Goal: Participate in discussion: Engage in conversation with other users on a specific topic

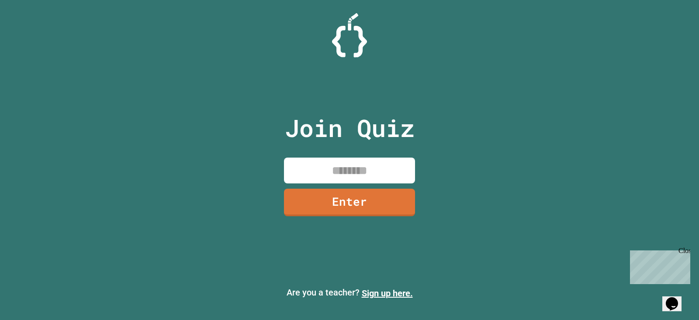
click at [304, 174] on input at bounding box center [349, 170] width 131 height 26
click at [685, 249] on div "Close" at bounding box center [684, 252] width 11 height 11
click at [373, 160] on input at bounding box center [349, 170] width 131 height 26
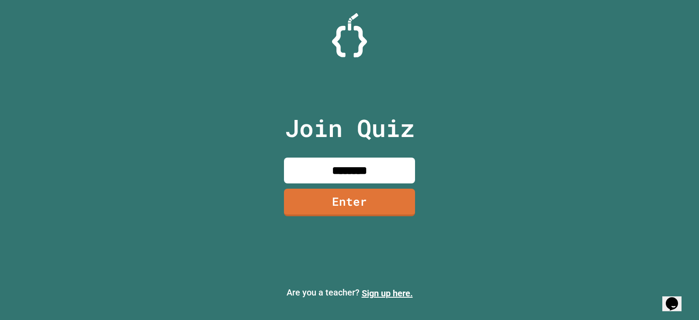
type input "********"
click at [492, 174] on div "Join Quiz ******** Enter Are you a teacher? Sign up here." at bounding box center [349, 160] width 699 height 320
click at [415, 205] on div "Join Quiz ******** Enter" at bounding box center [349, 160] width 147 height 276
click at [297, 195] on link "Enter" at bounding box center [349, 201] width 129 height 29
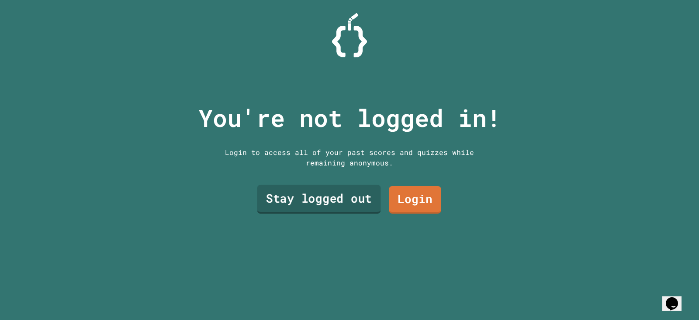
click at [283, 191] on link "Stay logged out" at bounding box center [319, 198] width 124 height 29
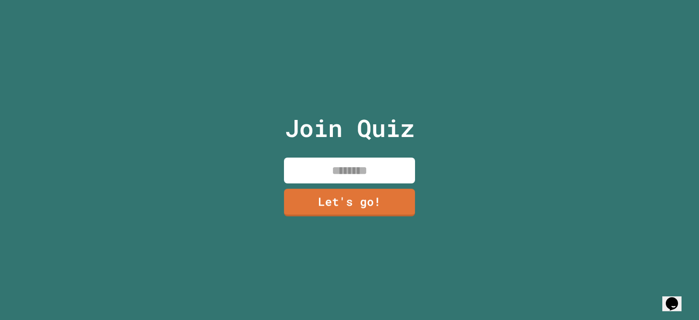
click at [306, 159] on input at bounding box center [349, 170] width 131 height 26
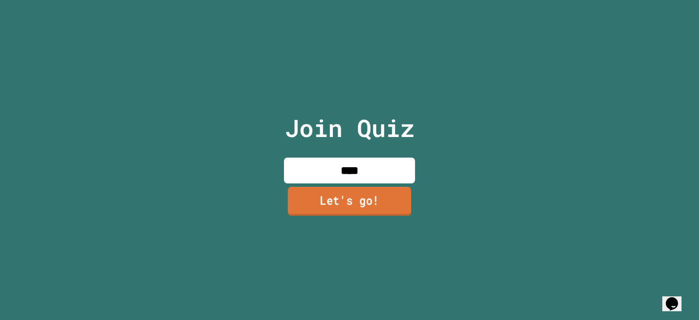
type input "****"
click at [310, 198] on link "Let's go!" at bounding box center [349, 201] width 123 height 29
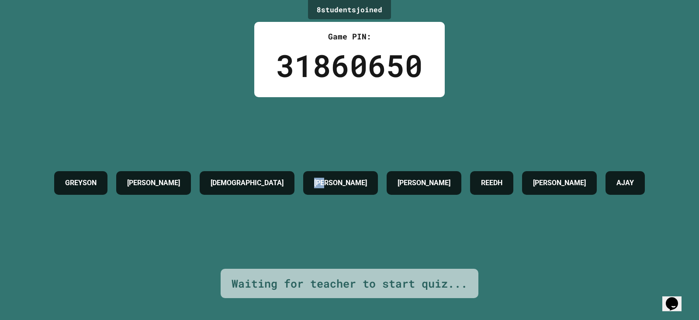
drag, startPoint x: 316, startPoint y: 181, endPoint x: 342, endPoint y: 186, distance: 26.8
click at [339, 186] on h4 "[PERSON_NAME]" at bounding box center [340, 182] width 53 height 10
click at [345, 186] on h4 "[PERSON_NAME]" at bounding box center [340, 182] width 53 height 10
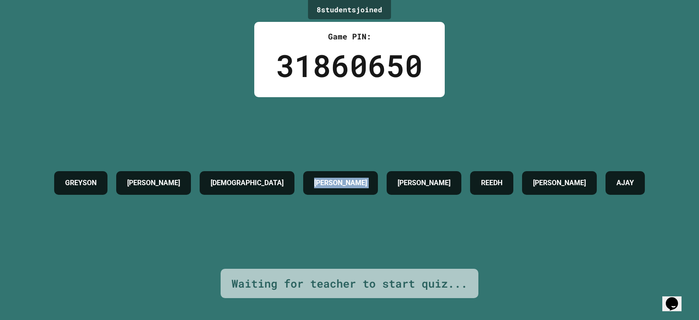
click at [303, 177] on div "[PERSON_NAME]" at bounding box center [340, 183] width 75 height 24
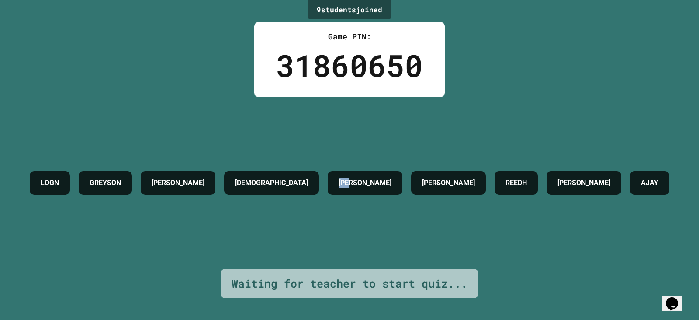
drag, startPoint x: 379, startPoint y: 160, endPoint x: 404, endPoint y: 164, distance: 25.6
click at [392, 177] on h4 "[PERSON_NAME]" at bounding box center [365, 182] width 53 height 10
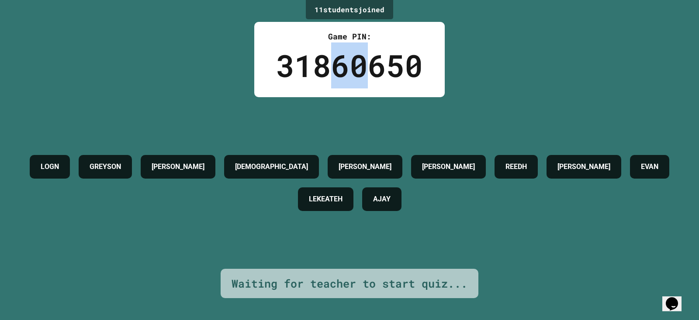
drag, startPoint x: 328, startPoint y: 66, endPoint x: 361, endPoint y: 68, distance: 32.4
click at [361, 68] on div "31860650" at bounding box center [349, 65] width 147 height 46
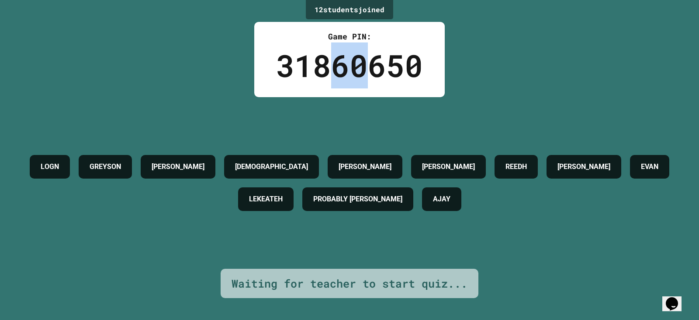
click at [347, 89] on div "Game PIN: 31860650" at bounding box center [349, 59] width 191 height 75
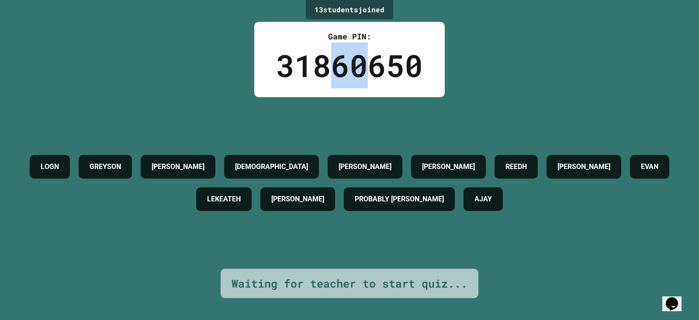
drag, startPoint x: 331, startPoint y: 68, endPoint x: 368, endPoint y: 63, distance: 37.0
click at [368, 63] on div "31860650" at bounding box center [349, 65] width 147 height 46
click at [348, 57] on div "31860650" at bounding box center [349, 65] width 147 height 46
drag, startPoint x: 333, startPoint y: 77, endPoint x: 383, endPoint y: 81, distance: 50.0
click at [383, 81] on div "31860650" at bounding box center [349, 65] width 147 height 46
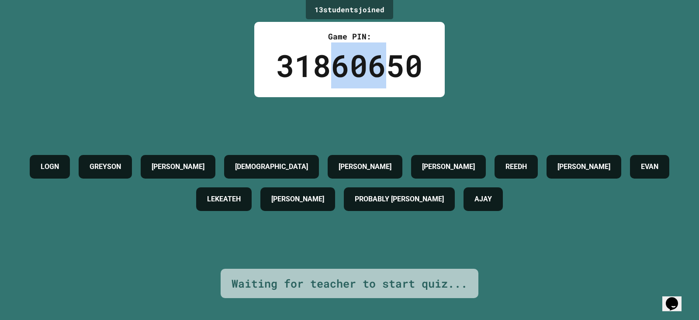
click at [361, 72] on div "31860650" at bounding box center [349, 65] width 147 height 46
drag, startPoint x: 330, startPoint y: 67, endPoint x: 366, endPoint y: 74, distance: 36.9
click at [366, 74] on div "31860650" at bounding box center [349, 65] width 147 height 46
click at [351, 70] on div "31860650" at bounding box center [349, 65] width 147 height 46
drag, startPoint x: 328, startPoint y: 66, endPoint x: 359, endPoint y: 74, distance: 32.6
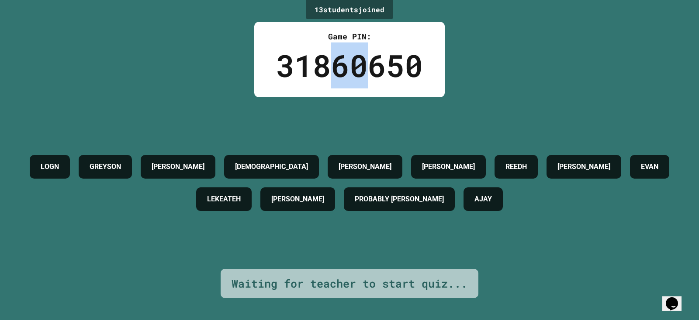
click at [359, 73] on div "31860650" at bounding box center [349, 65] width 147 height 46
click at [347, 67] on div "31860650" at bounding box center [349, 65] width 147 height 46
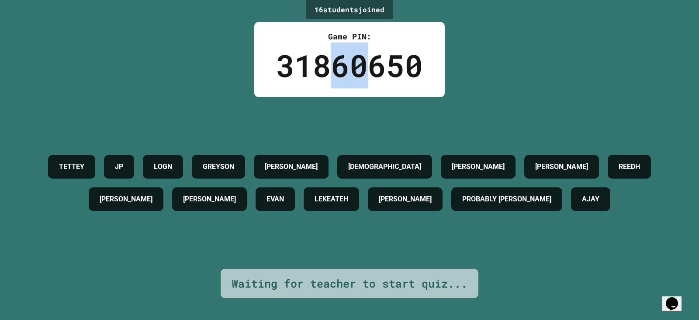
drag, startPoint x: 328, startPoint y: 73, endPoint x: 362, endPoint y: 78, distance: 35.0
click at [362, 79] on div "31860650" at bounding box center [349, 65] width 147 height 46
click at [337, 63] on div "31860650" at bounding box center [349, 65] width 147 height 46
click at [338, 63] on div "31860650" at bounding box center [349, 65] width 147 height 46
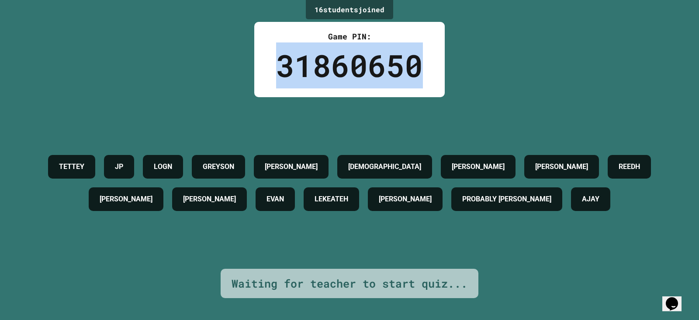
click at [338, 63] on div "31860650" at bounding box center [349, 65] width 147 height 46
click at [315, 64] on div "31860650" at bounding box center [349, 65] width 147 height 46
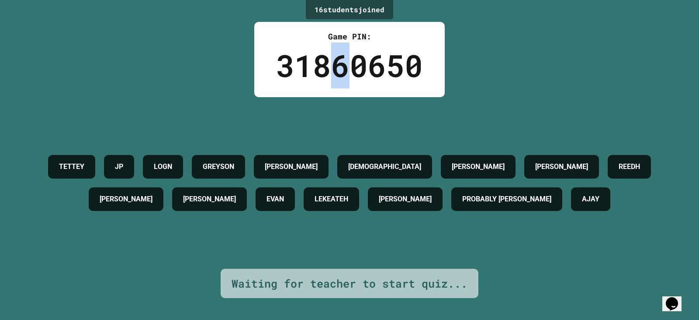
drag, startPoint x: 324, startPoint y: 64, endPoint x: 352, endPoint y: 70, distance: 29.4
click at [350, 69] on div "31860650" at bounding box center [349, 65] width 147 height 46
click at [346, 58] on div "31860650" at bounding box center [349, 65] width 147 height 46
drag, startPoint x: 332, startPoint y: 65, endPoint x: 378, endPoint y: 70, distance: 46.7
click at [378, 70] on div "31860650" at bounding box center [349, 65] width 147 height 46
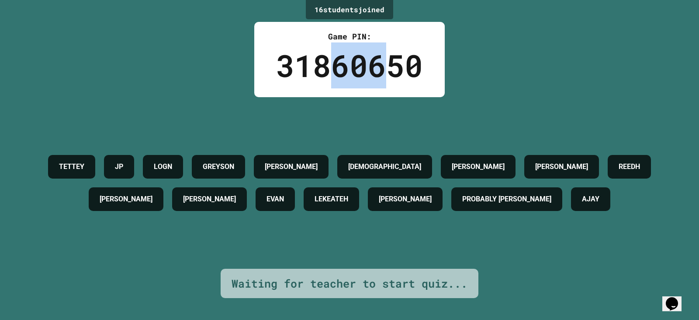
click at [339, 65] on div "31860650" at bounding box center [349, 65] width 147 height 46
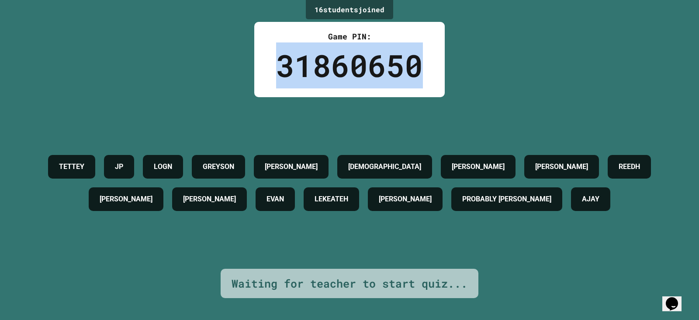
drag, startPoint x: 264, startPoint y: 55, endPoint x: 428, endPoint y: 73, distance: 165.4
click at [428, 73] on div "Game PIN: 31860650" at bounding box center [349, 59] width 191 height 75
click at [343, 64] on div "31860650" at bounding box center [349, 65] width 147 height 46
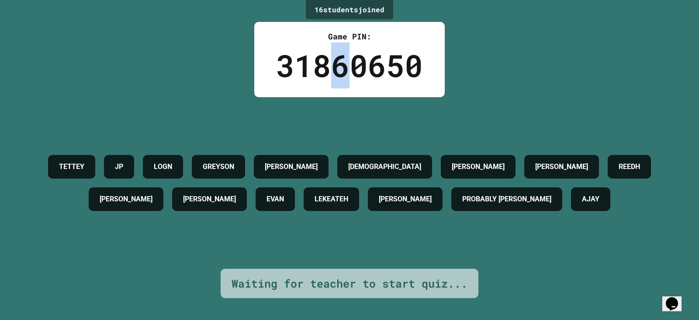
drag, startPoint x: 330, startPoint y: 64, endPoint x: 344, endPoint y: 68, distance: 15.4
click at [344, 68] on div "31860650" at bounding box center [349, 65] width 147 height 46
drag, startPoint x: 337, startPoint y: 67, endPoint x: 331, endPoint y: 64, distance: 7.1
click at [337, 67] on div "31860650" at bounding box center [349, 65] width 147 height 46
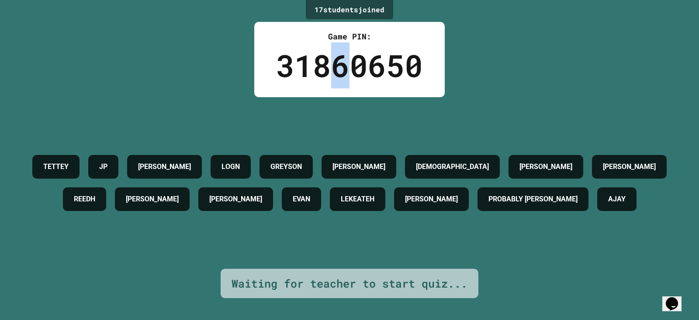
click at [331, 64] on div "31860650" at bounding box center [349, 65] width 147 height 46
drag, startPoint x: 329, startPoint y: 67, endPoint x: 362, endPoint y: 72, distance: 34.0
click at [362, 72] on div "31860650" at bounding box center [349, 65] width 147 height 46
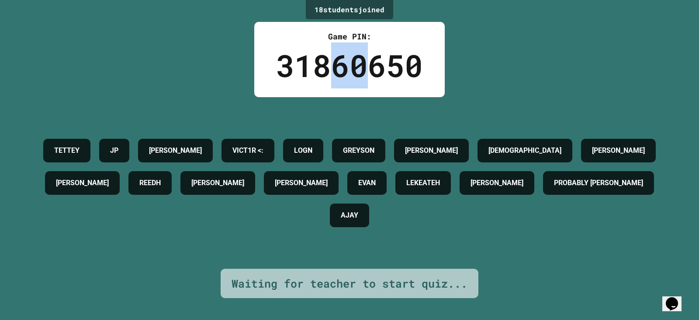
click at [324, 62] on div "31860650" at bounding box center [349, 65] width 147 height 46
drag, startPoint x: 313, startPoint y: 64, endPoint x: 373, endPoint y: 76, distance: 61.5
click at [373, 76] on div "31860650" at bounding box center [349, 65] width 147 height 46
click at [325, 61] on div "31860650" at bounding box center [349, 65] width 147 height 46
drag, startPoint x: 310, startPoint y: 61, endPoint x: 379, endPoint y: 75, distance: 71.3
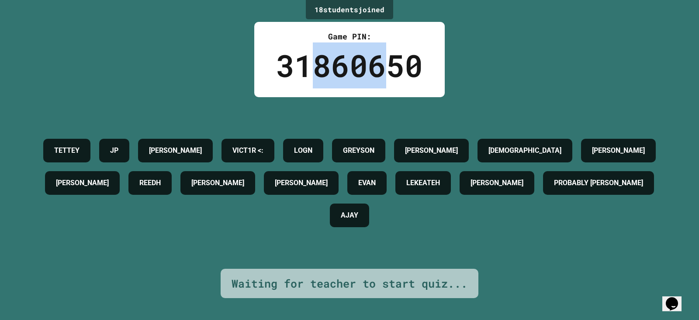
click at [380, 75] on div "31860650" at bounding box center [349, 65] width 147 height 46
click at [334, 73] on div "31860650" at bounding box center [349, 65] width 147 height 46
drag, startPoint x: 291, startPoint y: 66, endPoint x: 377, endPoint y: 73, distance: 86.4
click at [377, 73] on div "31860650" at bounding box center [349, 65] width 147 height 46
click at [341, 75] on div "31860650" at bounding box center [349, 65] width 147 height 46
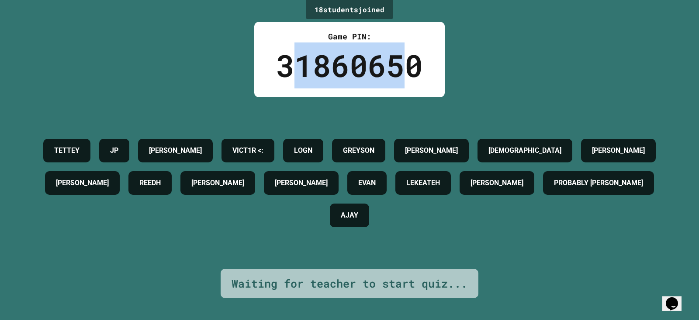
drag, startPoint x: 289, startPoint y: 62, endPoint x: 396, endPoint y: 73, distance: 106.8
click at [396, 73] on div "31860650" at bounding box center [349, 65] width 147 height 46
click at [329, 66] on div "31860650" at bounding box center [349, 65] width 147 height 46
drag, startPoint x: 276, startPoint y: 63, endPoint x: 394, endPoint y: 77, distance: 119.4
click at [394, 77] on div "31860650" at bounding box center [349, 65] width 147 height 46
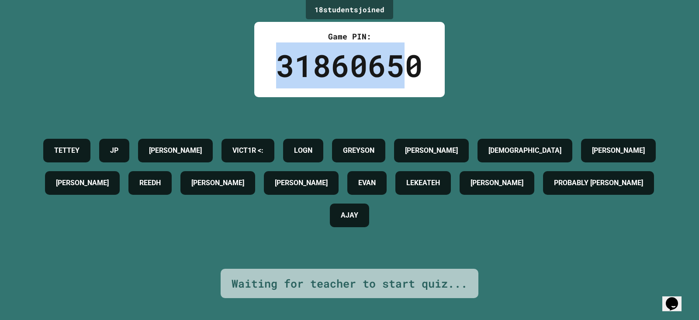
click at [346, 66] on div "31860650" at bounding box center [349, 65] width 147 height 46
click at [344, 70] on div "31860650" at bounding box center [349, 65] width 147 height 46
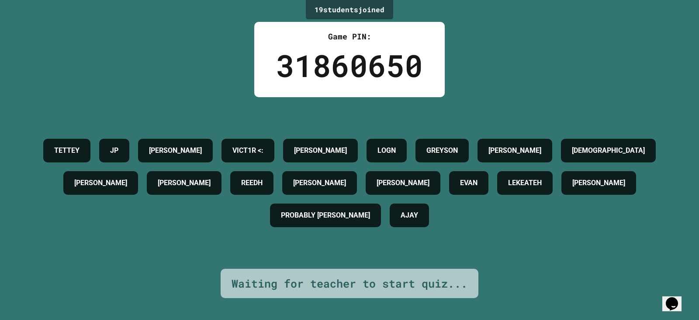
click at [264, 145] on h4 "VICT1R <:" at bounding box center [248, 150] width 31 height 10
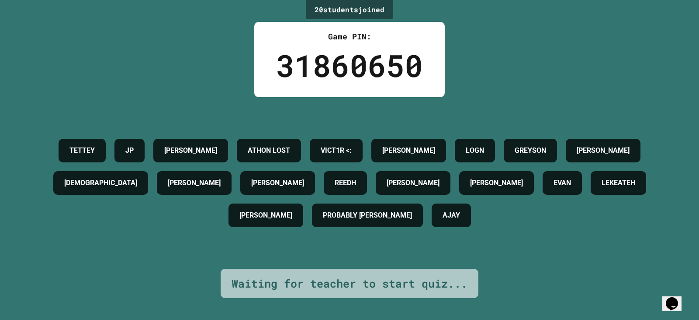
click at [352, 145] on h4 "VICT1R <:" at bounding box center [336, 150] width 31 height 10
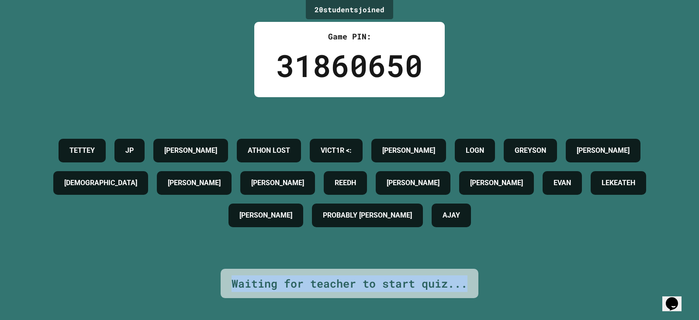
drag, startPoint x: 235, startPoint y: 275, endPoint x: 470, endPoint y: 285, distance: 234.6
click at [468, 285] on div "Waiting for teacher to start quiz..." at bounding box center [350, 283] width 258 height 30
click at [355, 277] on div "Waiting for teacher to start quiz..." at bounding box center [350, 283] width 236 height 17
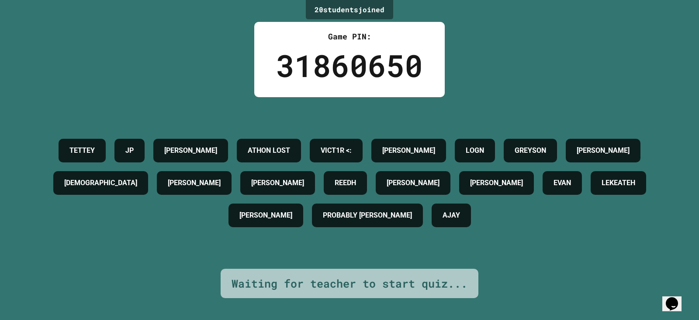
click at [355, 277] on div "Waiting for teacher to start quiz..." at bounding box center [350, 283] width 236 height 17
click at [338, 276] on div "Waiting for teacher to start quiz..." at bounding box center [350, 283] width 236 height 17
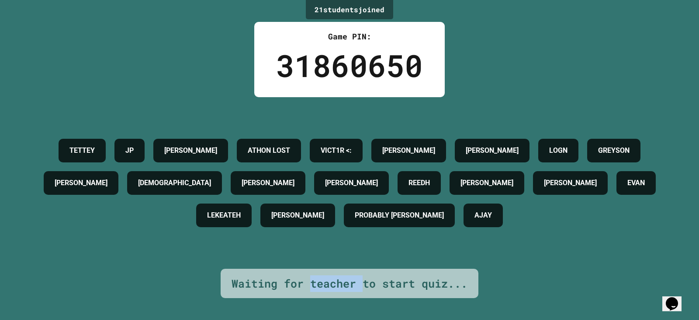
click at [330, 278] on div "Waiting for teacher to start quiz..." at bounding box center [350, 283] width 236 height 17
click at [232, 275] on div "Waiting for teacher to start quiz..." at bounding box center [350, 283] width 236 height 17
click at [233, 275] on div "Waiting for teacher to start quiz..." at bounding box center [350, 283] width 236 height 17
click at [234, 275] on div "Waiting for teacher to start quiz..." at bounding box center [350, 283] width 236 height 17
click at [251, 275] on div "Waiting for teacher to start quiz..." at bounding box center [350, 283] width 236 height 17
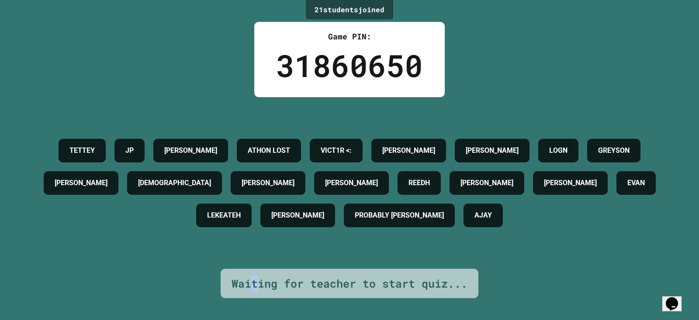
click at [251, 275] on div "Waiting for teacher to start quiz..." at bounding box center [350, 283] width 236 height 17
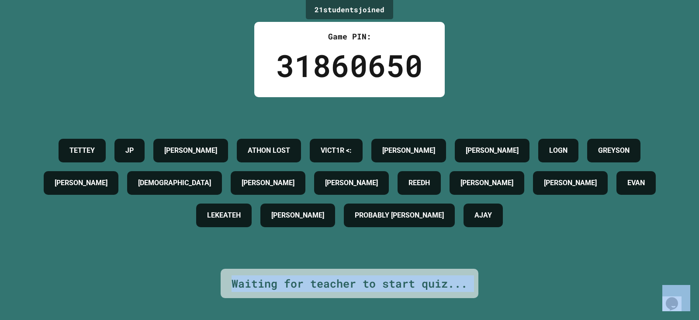
click at [251, 275] on div "Waiting for teacher to start quiz..." at bounding box center [350, 283] width 236 height 17
click at [240, 275] on div "Waiting for teacher to start quiz..." at bounding box center [350, 283] width 236 height 17
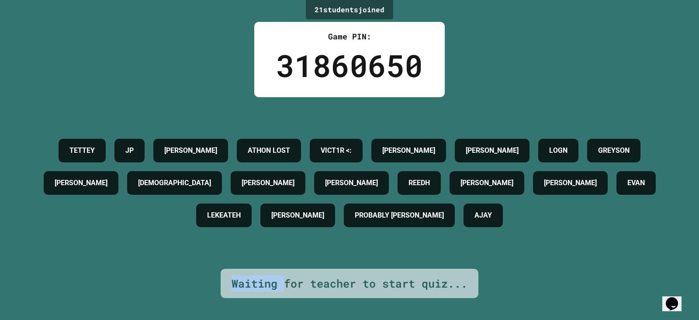
drag, startPoint x: 227, startPoint y: 276, endPoint x: 282, endPoint y: 285, distance: 55.8
click at [282, 285] on div "Waiting for teacher to start quiz..." at bounding box center [350, 283] width 258 height 30
click at [240, 275] on div "Waiting for teacher to start quiz..." at bounding box center [350, 283] width 236 height 17
drag, startPoint x: 227, startPoint y: 275, endPoint x: 285, endPoint y: 285, distance: 58.9
click at [285, 285] on div "Waiting for teacher to start quiz..." at bounding box center [350, 283] width 258 height 30
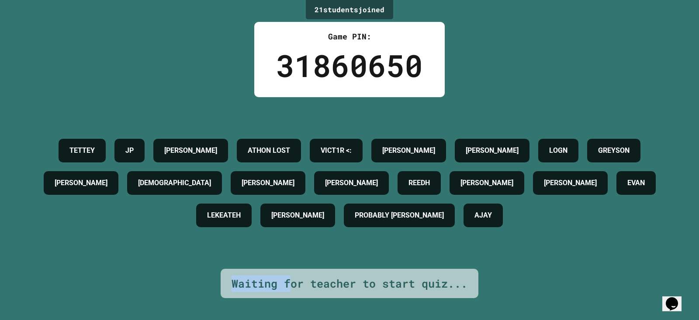
click at [236, 278] on div "Waiting for teacher to start quiz..." at bounding box center [350, 283] width 236 height 17
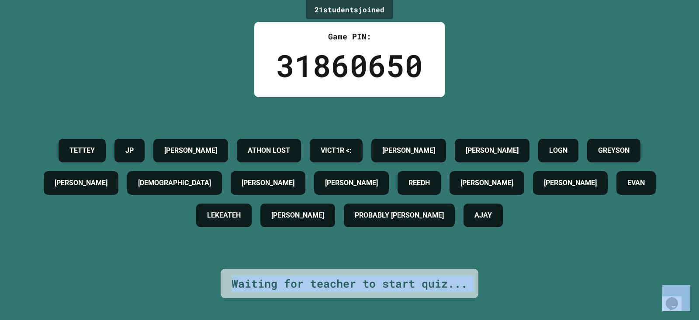
click at [236, 278] on div "Waiting for teacher to start quiz..." at bounding box center [350, 283] width 236 height 17
click at [244, 276] on div "Waiting for teacher to start quiz..." at bounding box center [350, 283] width 236 height 17
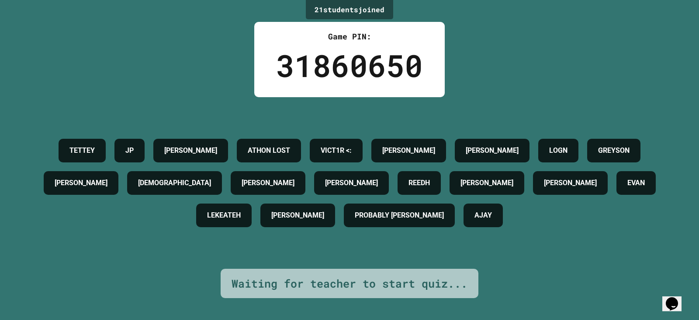
click at [384, 70] on div "31860650" at bounding box center [349, 65] width 147 height 46
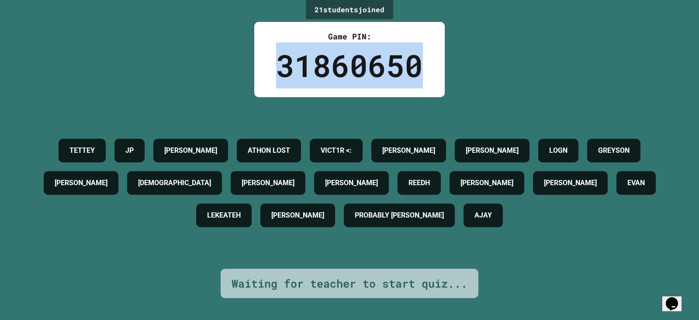
click at [384, 70] on div "31860650" at bounding box center [349, 65] width 147 height 46
click at [270, 67] on div "Game PIN: 31860650" at bounding box center [349, 59] width 191 height 75
drag, startPoint x: 270, startPoint y: 67, endPoint x: 308, endPoint y: 73, distance: 38.8
click at [308, 73] on div "Game PIN: 31860650" at bounding box center [349, 59] width 191 height 75
click at [291, 71] on div "31860650" at bounding box center [349, 65] width 147 height 46
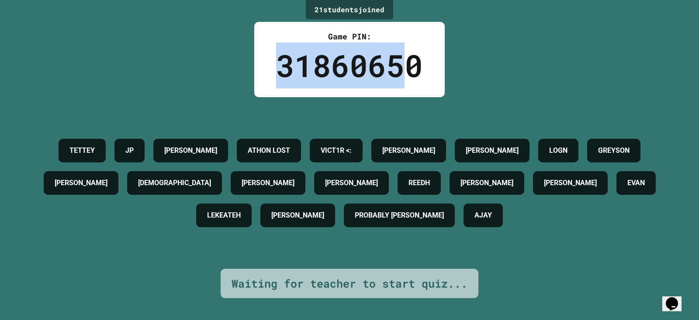
drag, startPoint x: 280, startPoint y: 71, endPoint x: 393, endPoint y: 71, distance: 113.7
click at [393, 71] on div "31860650" at bounding box center [349, 65] width 147 height 46
click at [284, 81] on div "31860650" at bounding box center [349, 65] width 147 height 46
drag, startPoint x: 296, startPoint y: 65, endPoint x: 438, endPoint y: 70, distance: 141.7
click at [438, 70] on div "Game PIN: 31860650" at bounding box center [349, 59] width 191 height 75
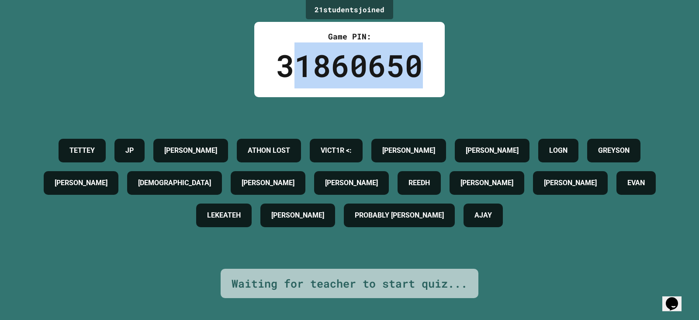
click at [341, 69] on div "31860650" at bounding box center [349, 65] width 147 height 46
drag, startPoint x: 271, startPoint y: 68, endPoint x: 418, endPoint y: 75, distance: 147.0
click at [418, 75] on div "Game PIN: 31860650" at bounding box center [349, 59] width 191 height 75
click at [332, 51] on div "31860650" at bounding box center [349, 65] width 147 height 46
drag, startPoint x: 332, startPoint y: 51, endPoint x: 346, endPoint y: 72, distance: 25.0
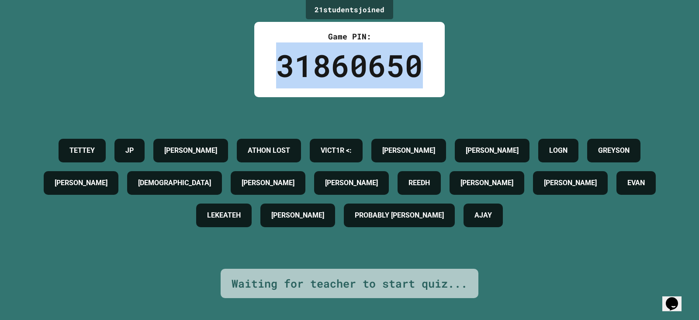
click at [346, 72] on div "31860650" at bounding box center [349, 65] width 147 height 46
click at [348, 73] on div "31860650" at bounding box center [349, 65] width 147 height 46
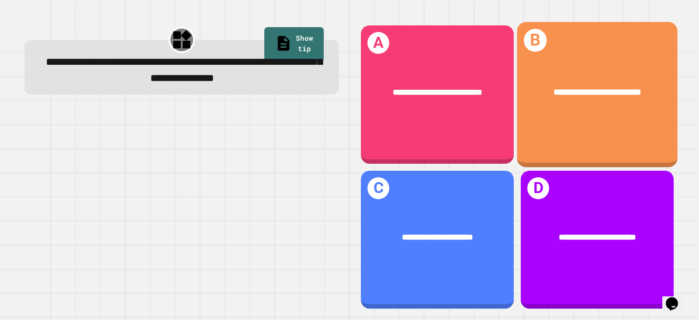
click at [527, 152] on div "**********" at bounding box center [597, 94] width 161 height 145
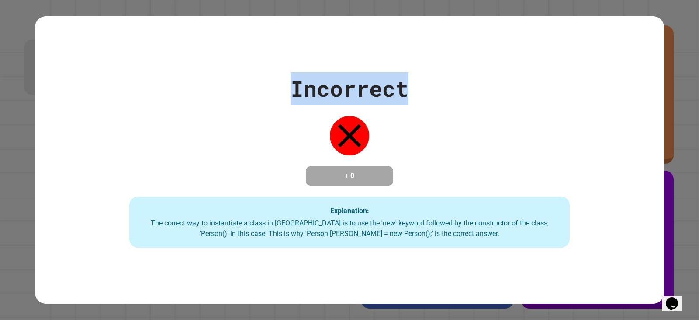
drag, startPoint x: 289, startPoint y: 80, endPoint x: 418, endPoint y: 81, distance: 129.4
click at [418, 81] on div "Incorrect + 0 Explanation: The correct way to instantiate a class in [GEOGRAPHI…" at bounding box center [350, 160] width 630 height 176
click at [415, 81] on div "Incorrect + 0 Explanation: The correct way to instantiate a class in [GEOGRAPHI…" at bounding box center [350, 160] width 630 height 176
drag, startPoint x: 230, startPoint y: 73, endPoint x: 405, endPoint y: 78, distance: 175.4
click at [397, 78] on div "Incorrect + 0 Explanation: The correct way to instantiate a class in [GEOGRAPHI…" at bounding box center [350, 160] width 630 height 176
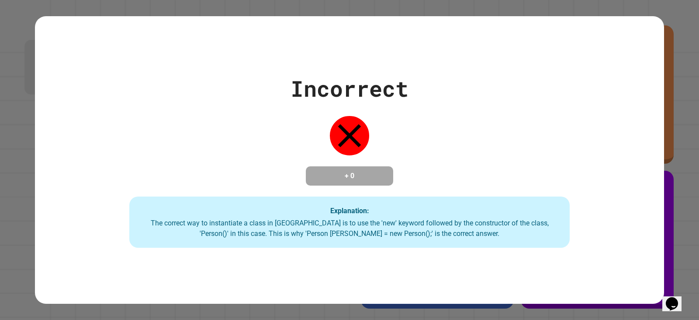
click at [406, 78] on div "Incorrect + 0 Explanation: The correct way to instantiate a class in [GEOGRAPHI…" at bounding box center [350, 160] width 630 height 176
drag, startPoint x: 287, startPoint y: 79, endPoint x: 301, endPoint y: 84, distance: 14.9
click at [300, 84] on div "Incorrect" at bounding box center [350, 88] width 118 height 33
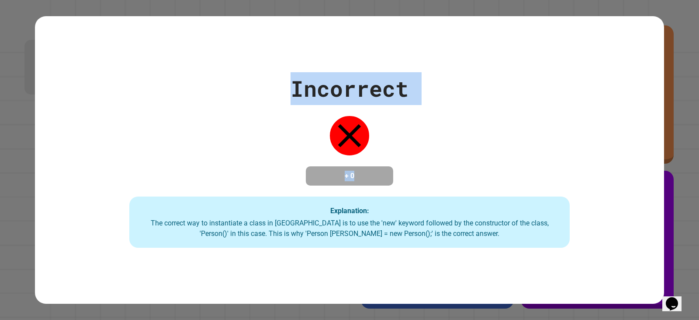
drag, startPoint x: 113, startPoint y: 73, endPoint x: 193, endPoint y: 84, distance: 81.2
click at [193, 84] on div "Incorrect + 0 Explanation: The correct way to instantiate a class in [GEOGRAPHI…" at bounding box center [350, 160] width 630 height 176
click at [260, 115] on div "Incorrect + 0 Explanation: The correct way to instantiate a class in [GEOGRAPHI…" at bounding box center [350, 160] width 630 height 176
drag, startPoint x: 189, startPoint y: 103, endPoint x: 231, endPoint y: 114, distance: 43.8
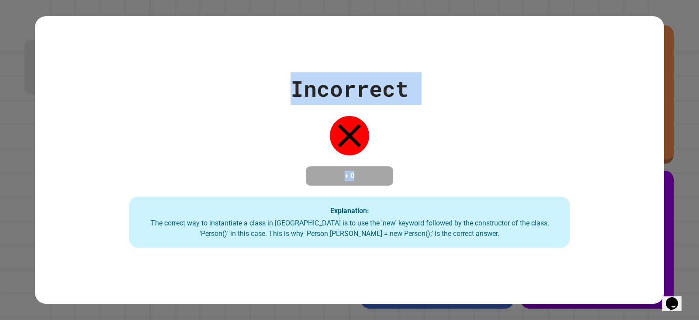
click at [231, 114] on div "Incorrect + 0 Explanation: The correct way to instantiate a class in [GEOGRAPHI…" at bounding box center [350, 160] width 630 height 176
click at [308, 105] on div "Incorrect + 0 Explanation: The correct way to instantiate a class in [GEOGRAPHI…" at bounding box center [350, 160] width 630 height 176
click at [307, 86] on div "Incorrect" at bounding box center [350, 88] width 118 height 33
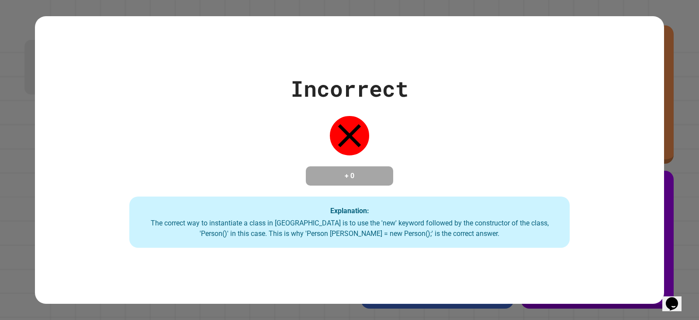
click at [295, 142] on div "Incorrect + 0 Explanation: The correct way to instantiate a class in [GEOGRAPHI…" at bounding box center [350, 160] width 630 height 176
drag, startPoint x: 0, startPoint y: 108, endPoint x: 445, endPoint y: 178, distance: 450.0
click at [445, 178] on div "Incorrect + 0 Explanation: The correct way to instantiate a class in [GEOGRAPHI…" at bounding box center [349, 160] width 699 height 320
click at [237, 150] on div "Incorrect + 0 Explanation: The correct way to instantiate a class in [GEOGRAPHI…" at bounding box center [350, 160] width 630 height 176
drag, startPoint x: 185, startPoint y: 209, endPoint x: 214, endPoint y: 213, distance: 29.6
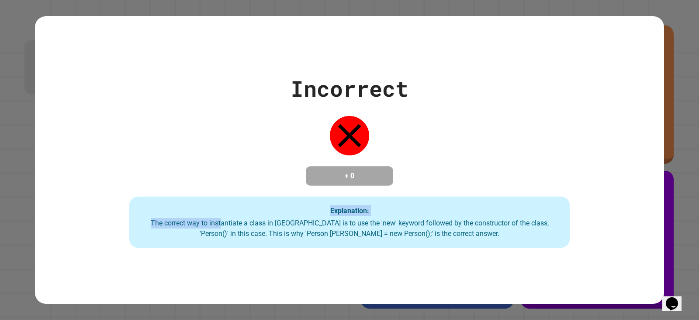
click at [213, 220] on div "Explanation: The correct way to instantiate a class in [GEOGRAPHIC_DATA] is to …" at bounding box center [349, 222] width 441 height 52
click at [183, 195] on div "Incorrect + 0 Explanation: The correct way to instantiate a class in [GEOGRAPHI…" at bounding box center [350, 160] width 630 height 176
click at [181, 194] on div "Incorrect + 0 Explanation: The correct way to instantiate a class in [GEOGRAPHI…" at bounding box center [350, 160] width 630 height 176
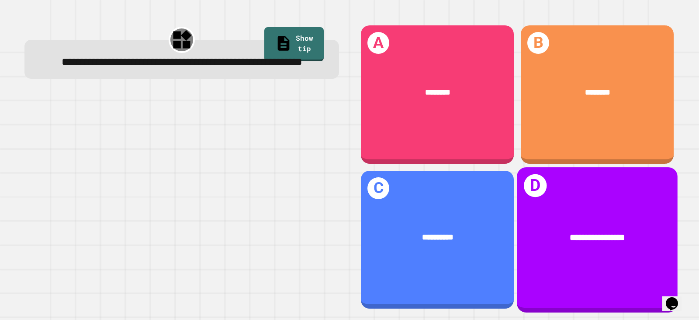
click at [571, 232] on span "**********" at bounding box center [598, 236] width 56 height 9
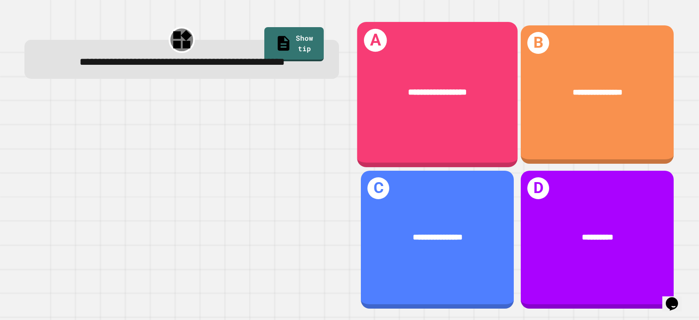
click at [468, 146] on div "**********" at bounding box center [437, 94] width 161 height 145
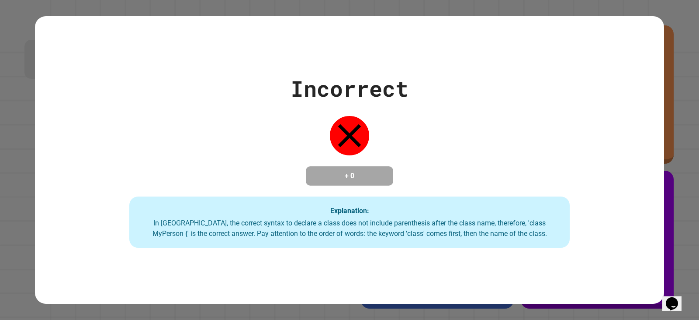
drag, startPoint x: 319, startPoint y: 243, endPoint x: 321, endPoint y: 258, distance: 15.5
drag, startPoint x: 250, startPoint y: 56, endPoint x: 293, endPoint y: 68, distance: 44.7
click at [293, 68] on div "Incorrect + 0 Explanation: In [GEOGRAPHIC_DATA], the correct syntax to declare …" at bounding box center [350, 160] width 630 height 288
drag, startPoint x: 417, startPoint y: 85, endPoint x: 364, endPoint y: 80, distance: 53.1
click at [379, 82] on div "Incorrect + 0 Explanation: In [GEOGRAPHIC_DATA], the correct syntax to declare …" at bounding box center [350, 160] width 630 height 176
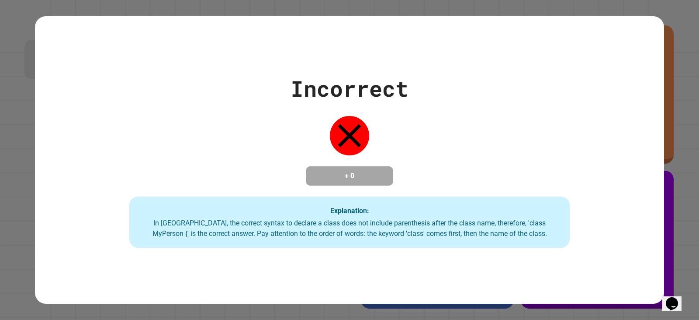
click at [280, 72] on div "Incorrect + 0 Explanation: In [GEOGRAPHIC_DATA], the correct syntax to declare …" at bounding box center [350, 160] width 630 height 176
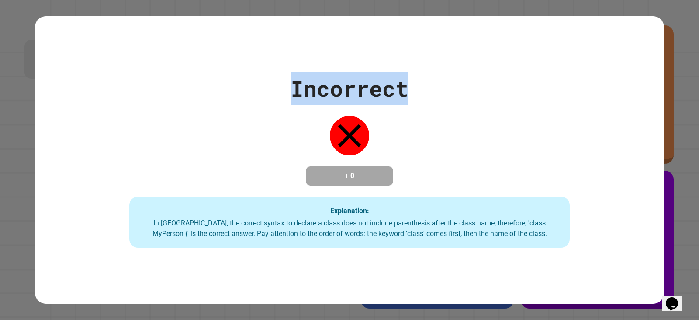
drag, startPoint x: 280, startPoint y: 70, endPoint x: 296, endPoint y: 73, distance: 16.4
click at [296, 73] on div "Incorrect + 0 Explanation: In [GEOGRAPHIC_DATA], the correct syntax to declare …" at bounding box center [350, 160] width 630 height 176
click at [296, 73] on div "Incorrect" at bounding box center [350, 88] width 118 height 33
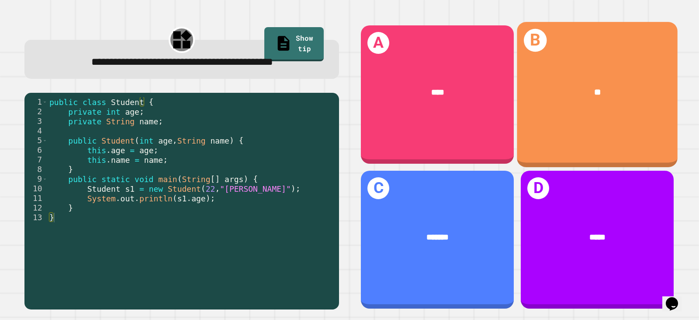
click at [521, 147] on div "B **" at bounding box center [597, 94] width 161 height 145
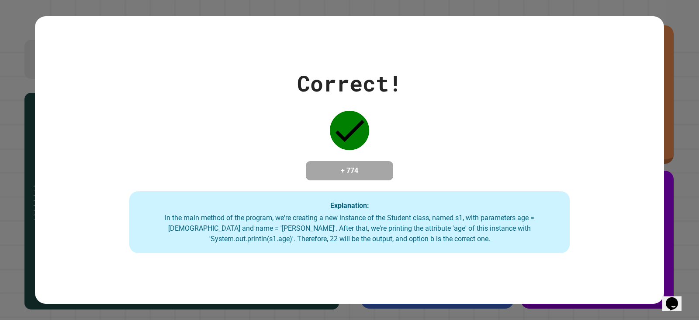
click at [206, 134] on div "Correct! + 774 Explanation: In the main method of the program, we're creating a…" at bounding box center [350, 160] width 630 height 186
drag, startPoint x: 209, startPoint y: 159, endPoint x: 203, endPoint y: 146, distance: 13.3
drag, startPoint x: 194, startPoint y: 138, endPoint x: 191, endPoint y: 134, distance: 5.0
drag, startPoint x: 341, startPoint y: 142, endPoint x: 440, endPoint y: 157, distance: 100.8
click at [442, 158] on div "Correct! + 774 Explanation: In the main method of the program, we're creating a…" at bounding box center [350, 160] width 630 height 186
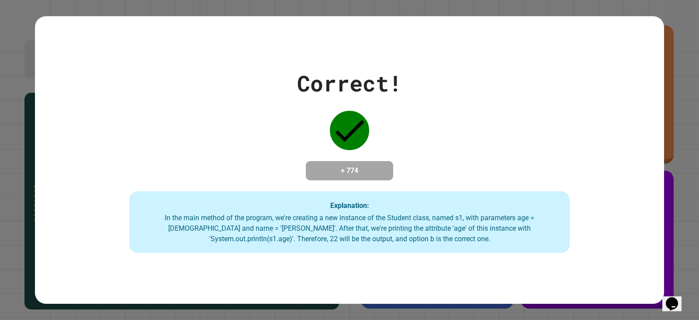
drag, startPoint x: 251, startPoint y: 157, endPoint x: 275, endPoint y: 173, distance: 28.3
click at [275, 173] on div "Correct! + 774 Explanation: In the main method of the program, we're creating a…" at bounding box center [350, 160] width 630 height 186
click at [372, 165] on h4 "+ 774" at bounding box center [350, 170] width 70 height 10
click at [367, 165] on h4 "+ 774" at bounding box center [350, 170] width 70 height 10
click at [358, 166] on h4 "+ 774" at bounding box center [350, 170] width 70 height 10
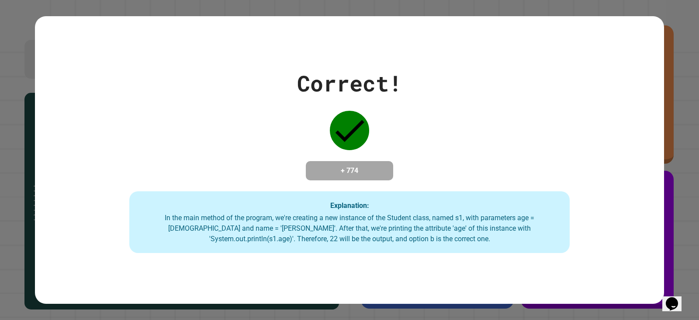
click at [324, 171] on h4 "+ 774" at bounding box center [350, 170] width 70 height 10
click at [357, 165] on h4 "+ 774" at bounding box center [350, 170] width 70 height 10
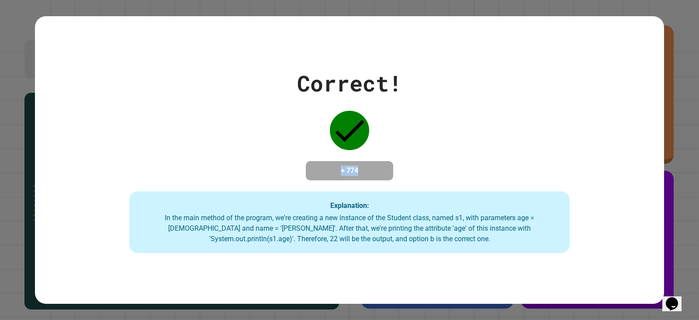
drag, startPoint x: 357, startPoint y: 160, endPoint x: 358, endPoint y: 169, distance: 8.8
click at [362, 180] on div "+ 774" at bounding box center [349, 170] width 87 height 19
click at [355, 178] on div "+ 774" at bounding box center [349, 170] width 87 height 19
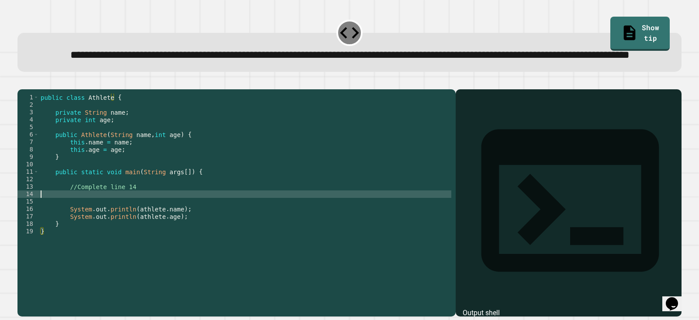
click at [103, 221] on div "public class Athlete { private String name ; private int age ; public Athlete (…" at bounding box center [245, 183] width 413 height 178
click at [67, 225] on div "public class Athlete { private String name ; private int age ; public Athlete (…" at bounding box center [245, 183] width 413 height 178
click at [65, 225] on div "public class Athlete { private String name ; private int age ; public Athlete (…" at bounding box center [245, 183] width 413 height 178
click at [29, 90] on icon "button" at bounding box center [27, 87] width 5 height 6
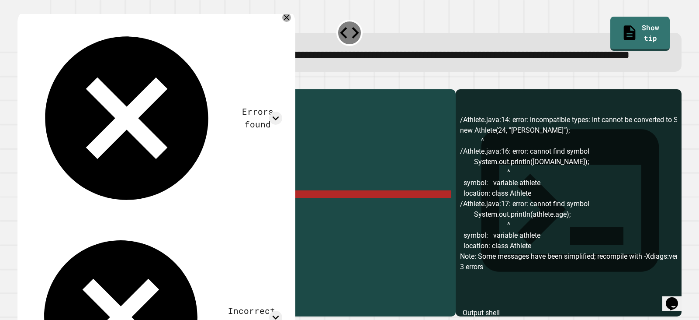
click at [54, 222] on div "public class Athlete { private String name ; private int age ; public Athlete (…" at bounding box center [245, 183] width 413 height 178
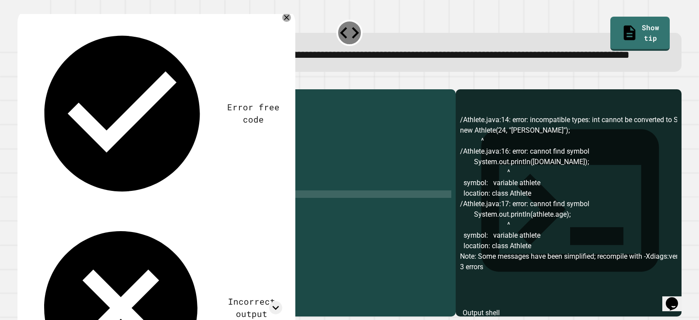
scroll to position [0, 2]
click at [21, 89] on div at bounding box center [349, 84] width 665 height 10
click at [22, 82] on button "button" at bounding box center [22, 82] width 0 height 0
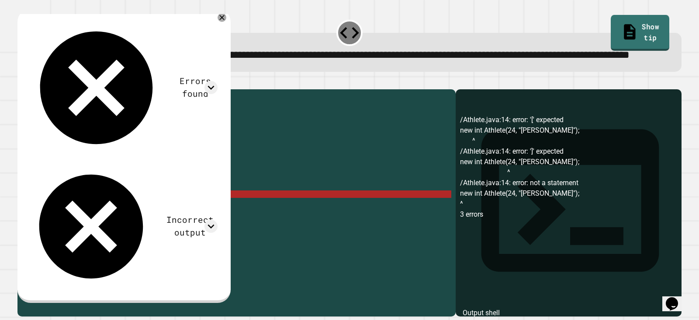
click at [638, 34] on link "Show tip" at bounding box center [640, 32] width 59 height 35
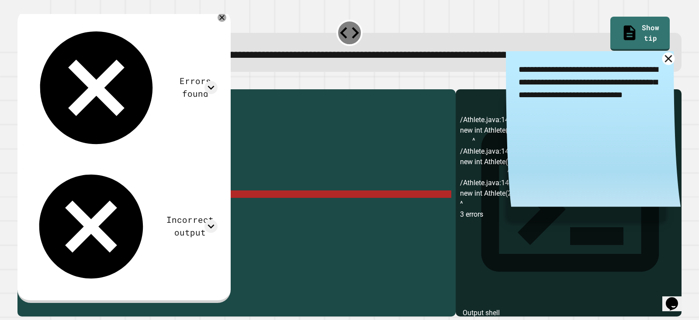
click at [663, 65] on icon at bounding box center [669, 58] width 13 height 13
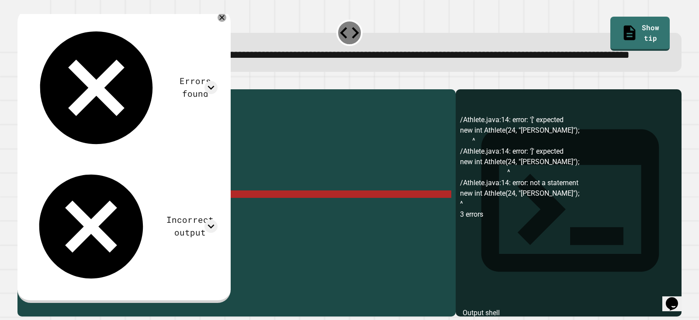
click at [66, 227] on div "public class Athlete { private String name ; private int age ; public Athlete (…" at bounding box center [245, 183] width 413 height 178
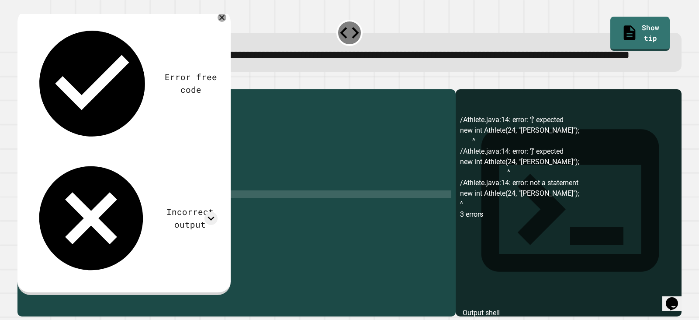
click at [83, 223] on div "public class Athlete { private String name ; private int age ; public Athlete (…" at bounding box center [245, 183] width 413 height 178
click at [22, 82] on button "button" at bounding box center [22, 82] width 0 height 0
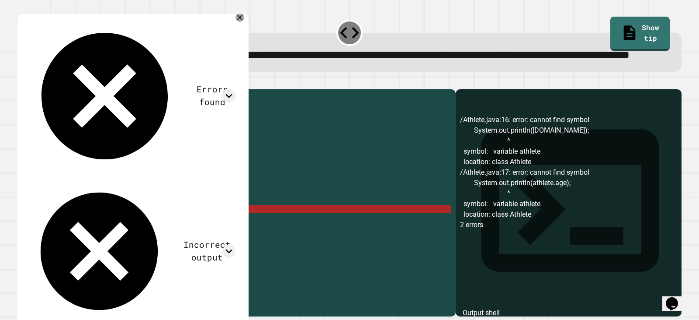
click at [203, 238] on div "public class Athlete { private String name ; private int age ; public Athlete (…" at bounding box center [245, 183] width 413 height 178
click at [622, 23] on link "Show tip" at bounding box center [640, 32] width 59 height 35
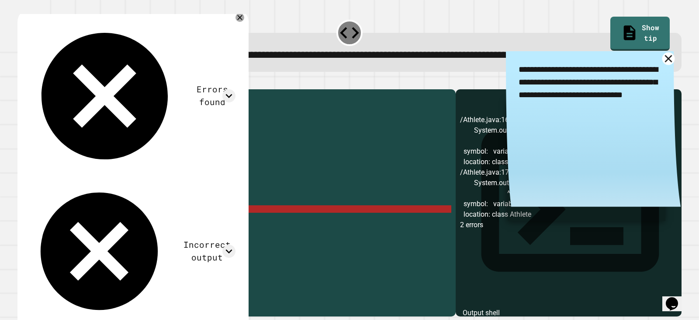
click at [663, 65] on icon at bounding box center [669, 58] width 13 height 13
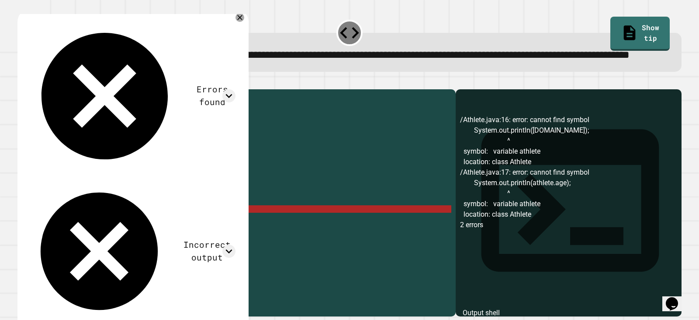
click at [183, 238] on div "public class Athlete { private String name ; private int age ; public Athlete (…" at bounding box center [245, 183] width 413 height 178
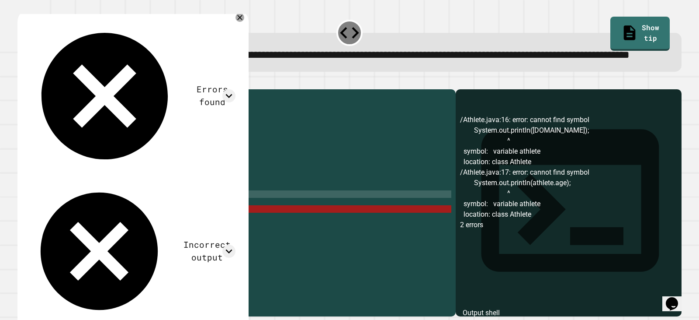
click at [59, 225] on div "public class Athlete { private String name ; private int age ; public Athlete (…" at bounding box center [245, 183] width 413 height 178
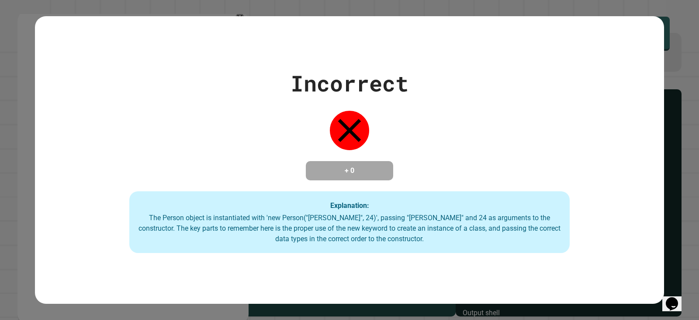
type textarea "**********"
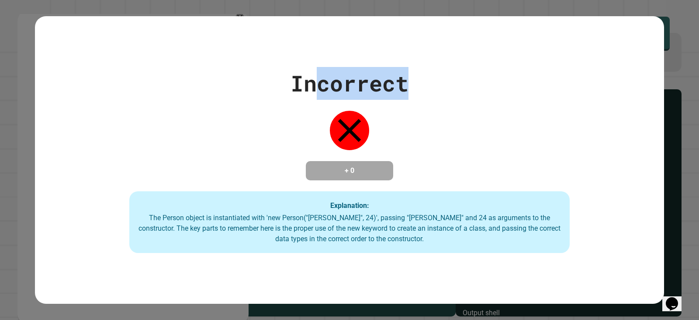
drag, startPoint x: 310, startPoint y: 46, endPoint x: 404, endPoint y: 49, distance: 93.6
click at [483, 31] on div "Incorrect + 0 Explanation: The Person object is instantiated with 'new Person("…" at bounding box center [350, 160] width 630 height 288
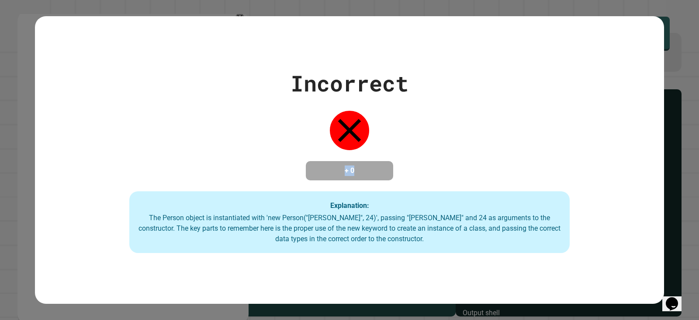
drag, startPoint x: 158, startPoint y: 63, endPoint x: 468, endPoint y: 49, distance: 310.3
click at [468, 49] on div "Incorrect + 0 Explanation: The Person object is instantiated with 'new Person("…" at bounding box center [350, 160] width 630 height 288
click at [129, 77] on div "Incorrect + 0 Explanation: The Person object is instantiated with 'new Person("…" at bounding box center [350, 160] width 630 height 186
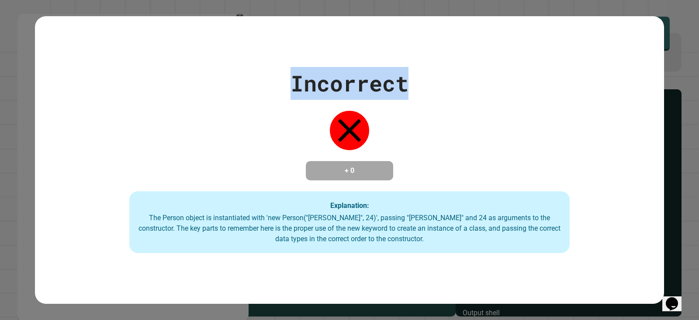
drag, startPoint x: 280, startPoint y: 75, endPoint x: 415, endPoint y: 65, distance: 135.5
click at [415, 67] on div "Incorrect + 0 Explanation: The Person object is instantiated with 'new Person("…" at bounding box center [350, 160] width 630 height 186
click at [407, 67] on div "Incorrect + 0 Explanation: The Person object is instantiated with 'new Person("…" at bounding box center [350, 160] width 630 height 186
drag, startPoint x: 62, startPoint y: 63, endPoint x: 327, endPoint y: 63, distance: 264.9
click at [314, 67] on div "Incorrect + 0 Explanation: The Person object is instantiated with 'new Person("…" at bounding box center [350, 160] width 630 height 186
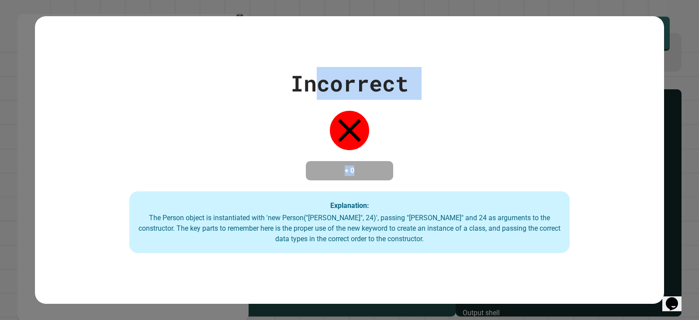
click at [349, 67] on div "Incorrect" at bounding box center [350, 83] width 118 height 33
click at [317, 58] on div "Incorrect + 0 Explanation: The Person object is instantiated with 'new Person("…" at bounding box center [350, 160] width 630 height 288
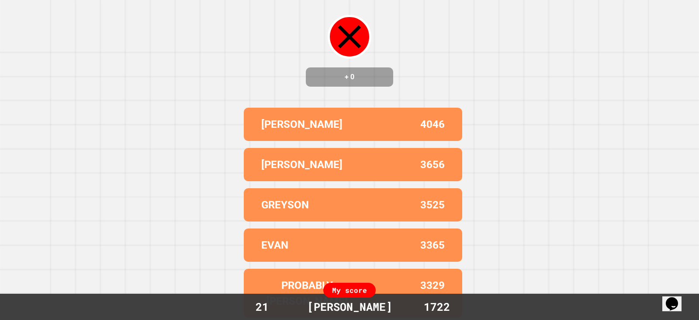
scroll to position [0, 0]
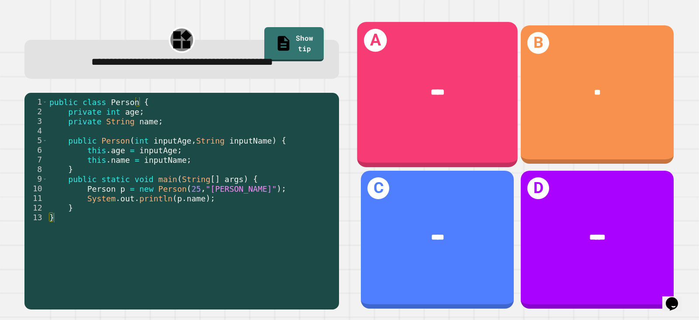
click at [407, 68] on div "****" at bounding box center [437, 92] width 161 height 48
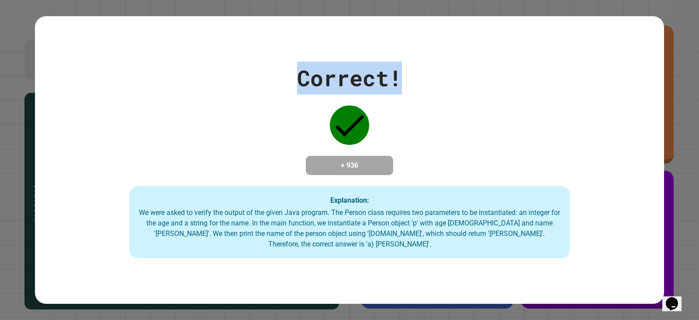
drag, startPoint x: 287, startPoint y: 80, endPoint x: 485, endPoint y: 67, distance: 198.9
click at [485, 67] on div "Correct! + 936 Explanation: We were asked to verify the output of the given Jav…" at bounding box center [350, 160] width 630 height 197
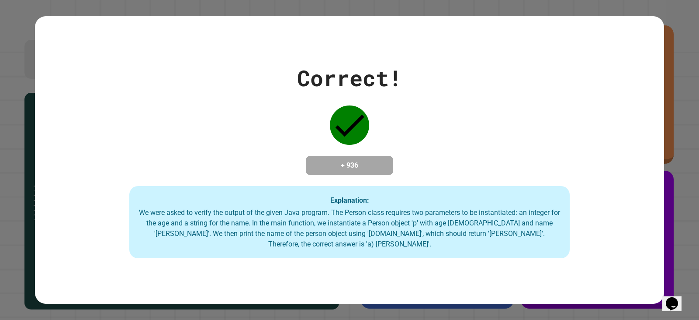
drag, startPoint x: 485, startPoint y: 67, endPoint x: 254, endPoint y: 59, distance: 231.0
click at [346, 56] on div "Correct! + 936 Explanation: We were asked to verify the output of the given Jav…" at bounding box center [350, 160] width 630 height 288
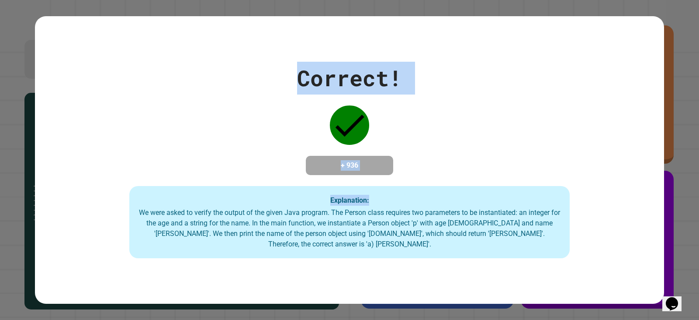
drag, startPoint x: 366, startPoint y: 88, endPoint x: 596, endPoint y: 80, distance: 230.1
click at [596, 80] on div "Correct! + 936 Explanation: We were asked to verify the output of the given Jav…" at bounding box center [350, 160] width 630 height 197
click at [223, 64] on div "Correct! + 936 Explanation: We were asked to verify the output of the given Jav…" at bounding box center [350, 160] width 630 height 197
click at [293, 74] on div "Correct! + 936 Explanation: We were asked to verify the output of the given Jav…" at bounding box center [350, 160] width 630 height 197
click at [306, 77] on div "Correct!" at bounding box center [349, 78] width 105 height 33
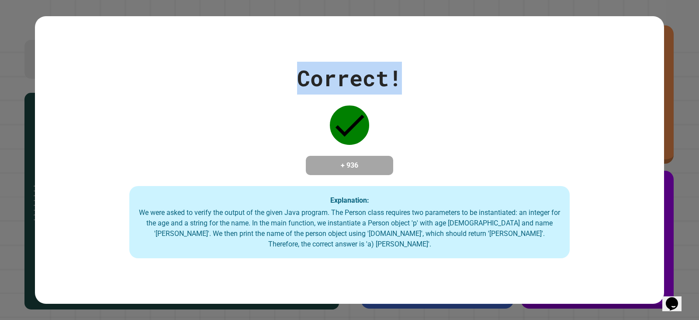
drag, startPoint x: 291, startPoint y: 82, endPoint x: 486, endPoint y: 79, distance: 194.6
click at [485, 80] on div "Correct! + 936 Explanation: We were asked to verify the output of the given Jav…" at bounding box center [350, 160] width 630 height 197
click at [331, 70] on div "Correct!" at bounding box center [349, 78] width 105 height 33
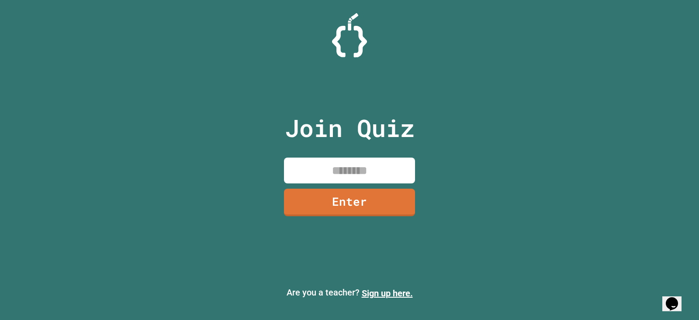
click at [351, 165] on input at bounding box center [349, 170] width 131 height 26
type input "*"
